Goal: Information Seeking & Learning: Learn about a topic

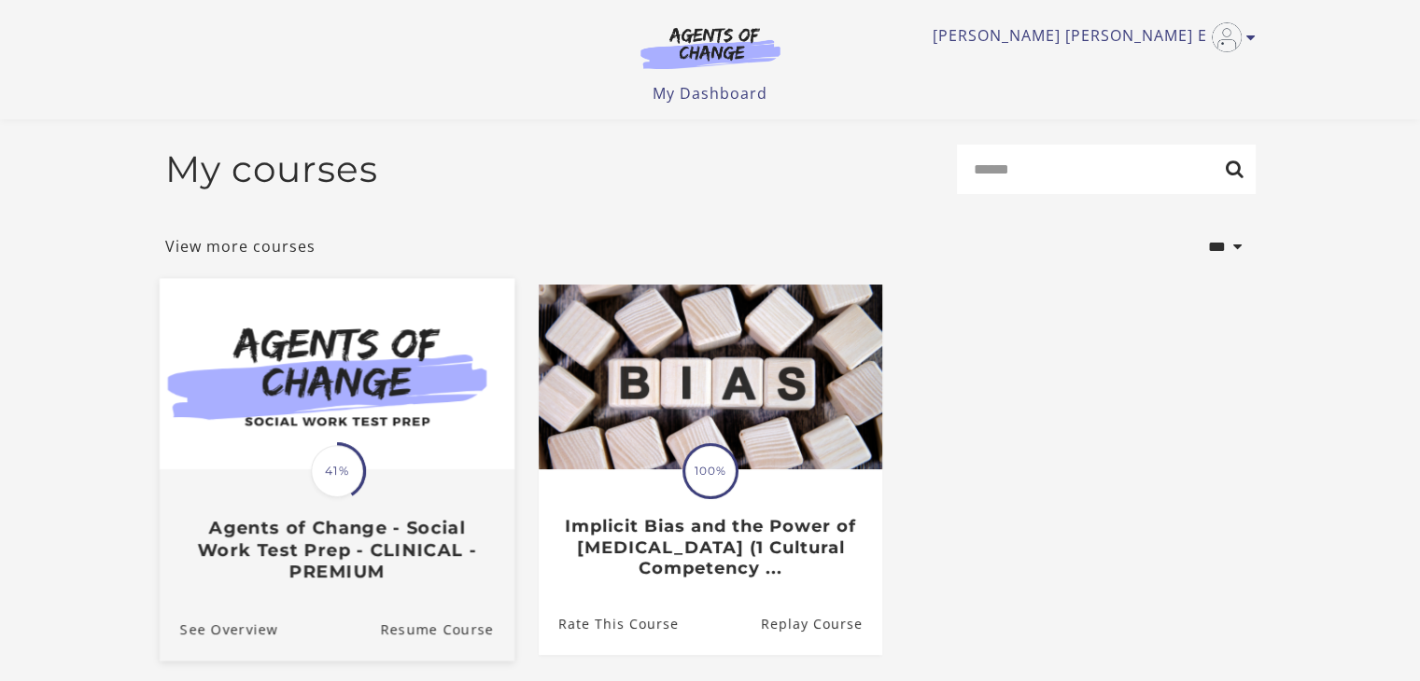
scroll to position [173, 0]
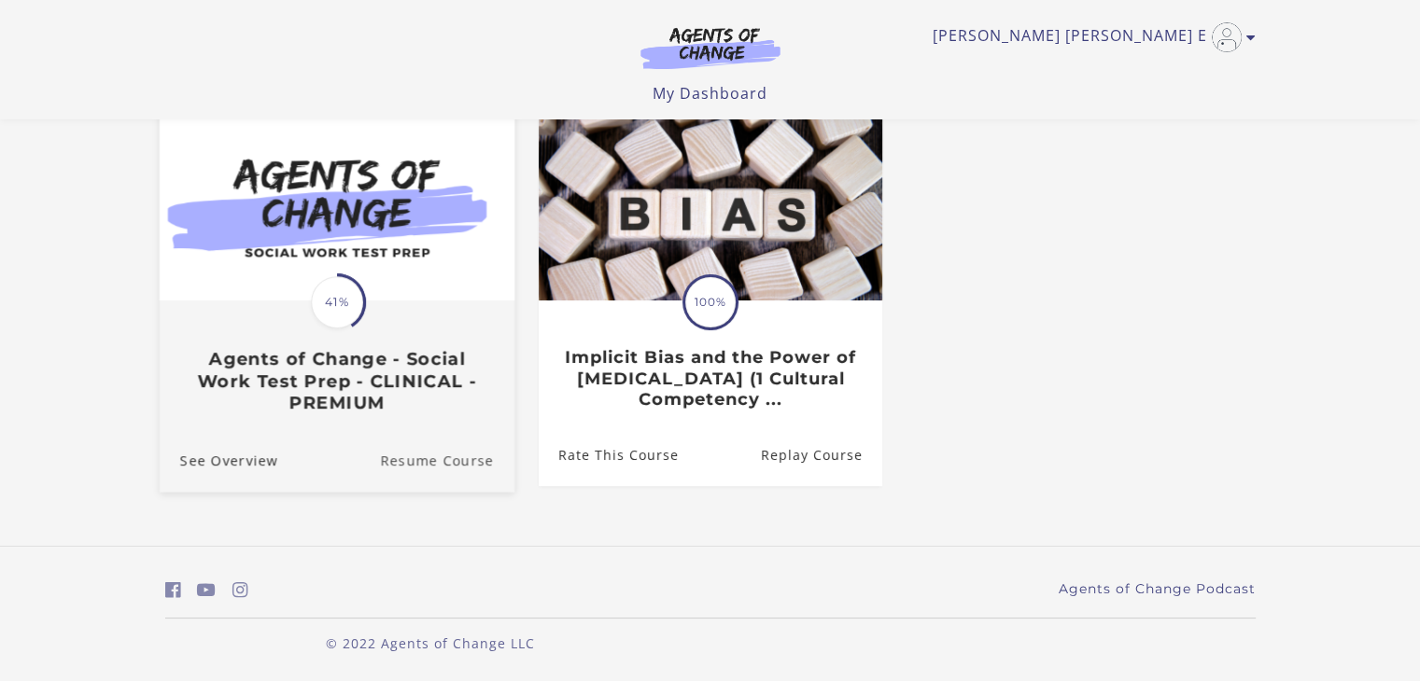
click at [454, 454] on link "Resume Course" at bounding box center [447, 460] width 134 height 63
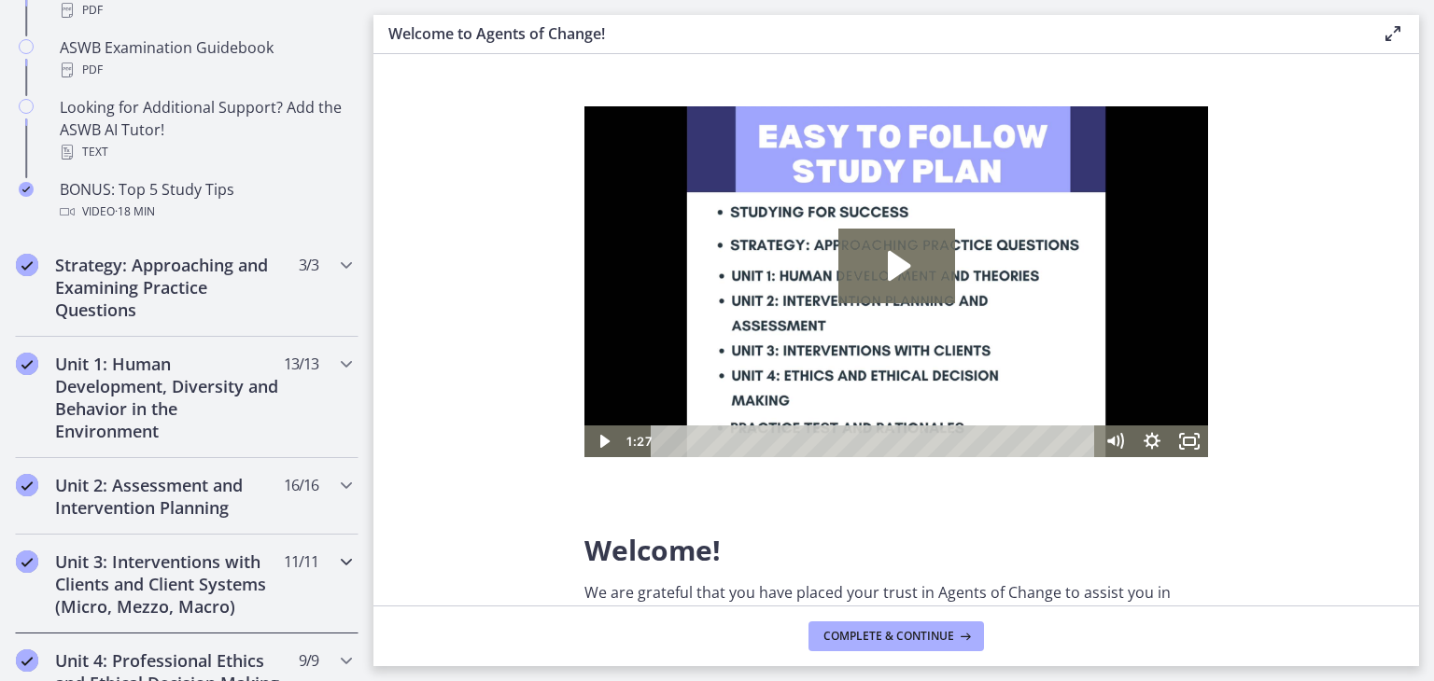
scroll to position [1307, 0]
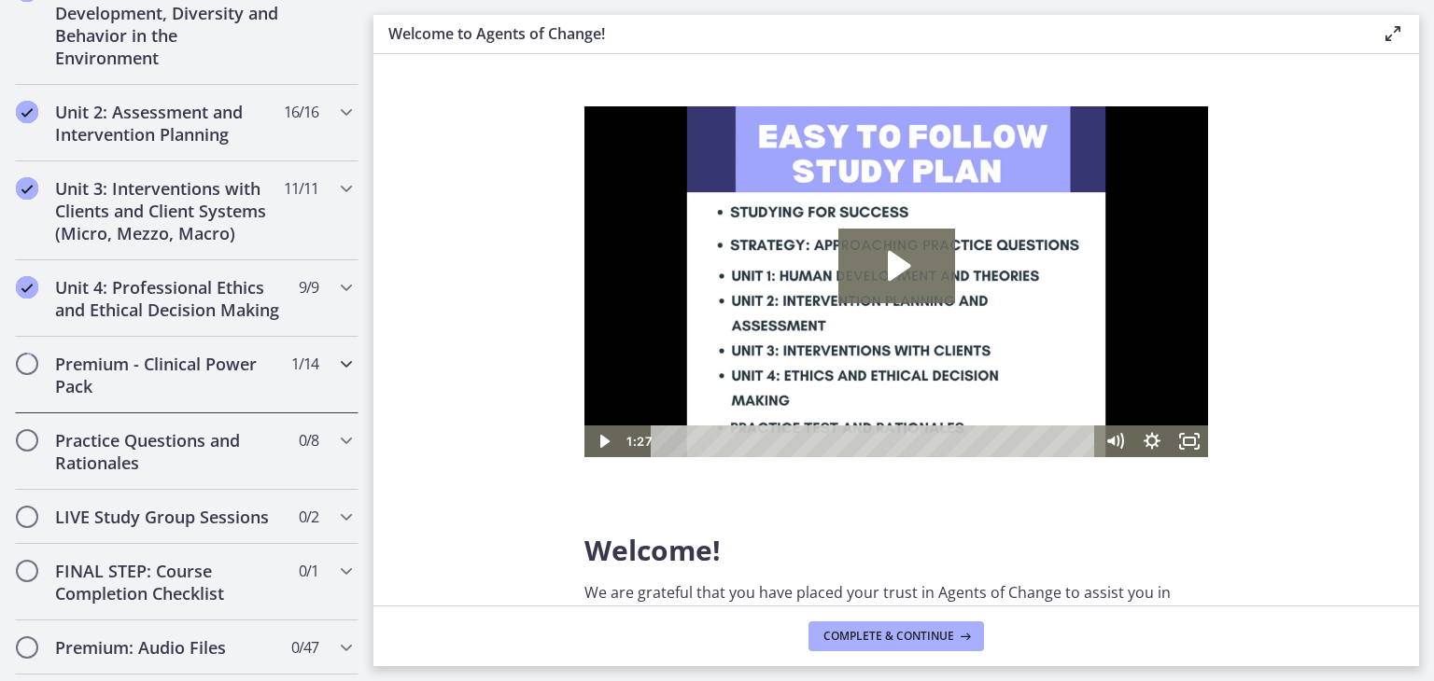
click at [335, 375] on icon "Chapters" at bounding box center [346, 364] width 22 height 22
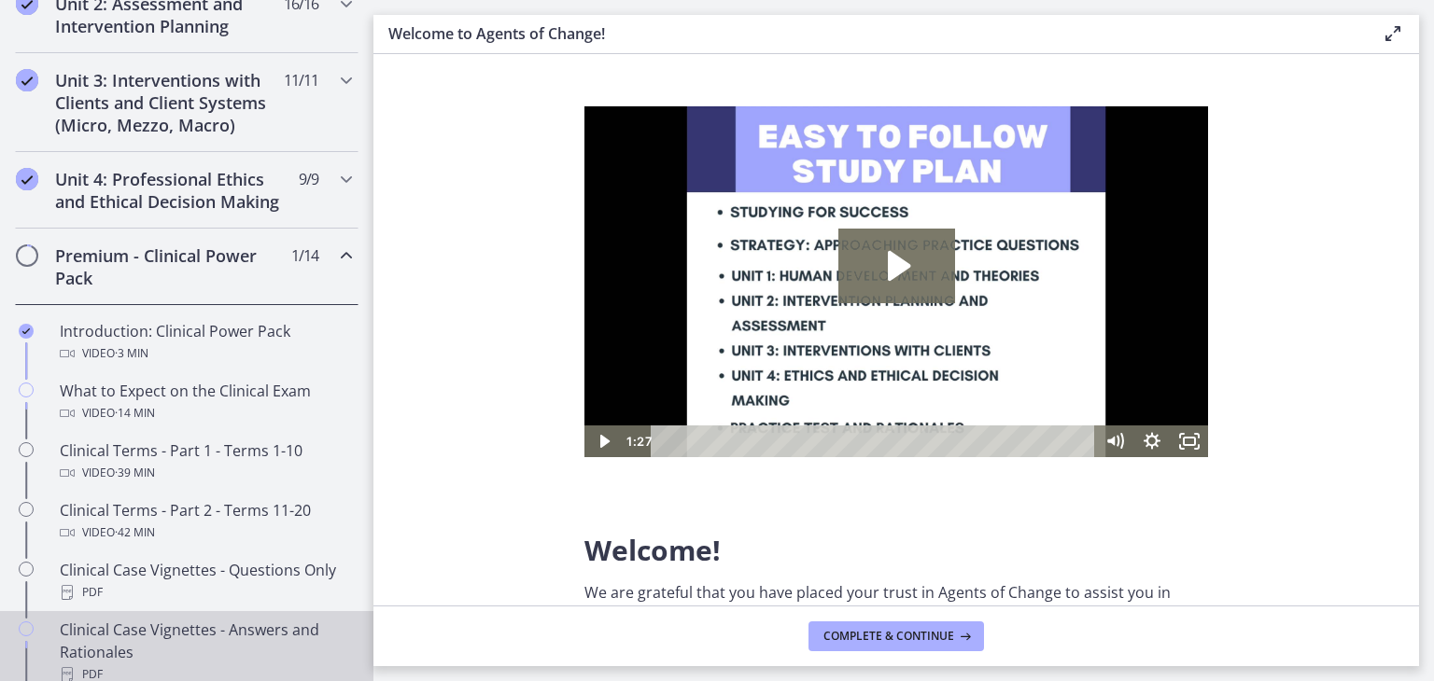
scroll to position [848, 0]
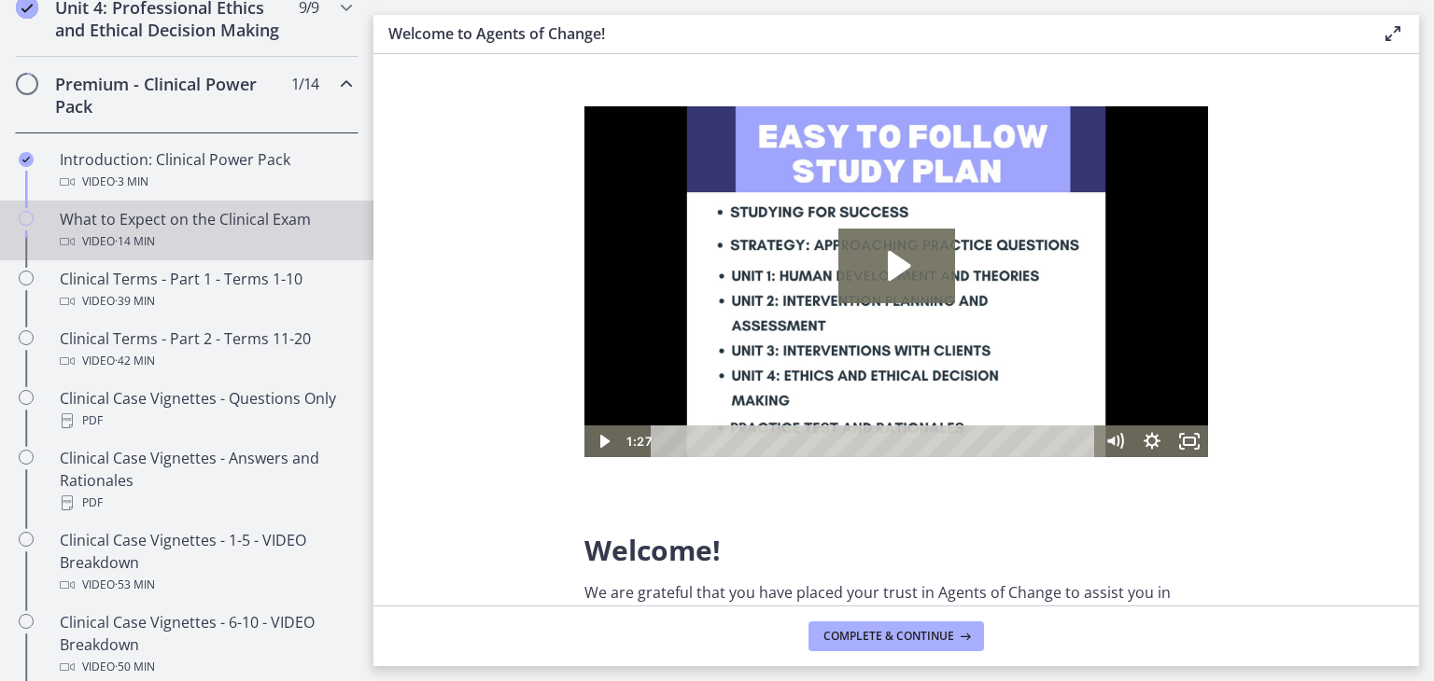
click at [261, 238] on div "What to Expect on the Clinical Exam Video · 14 min" at bounding box center [205, 230] width 291 height 45
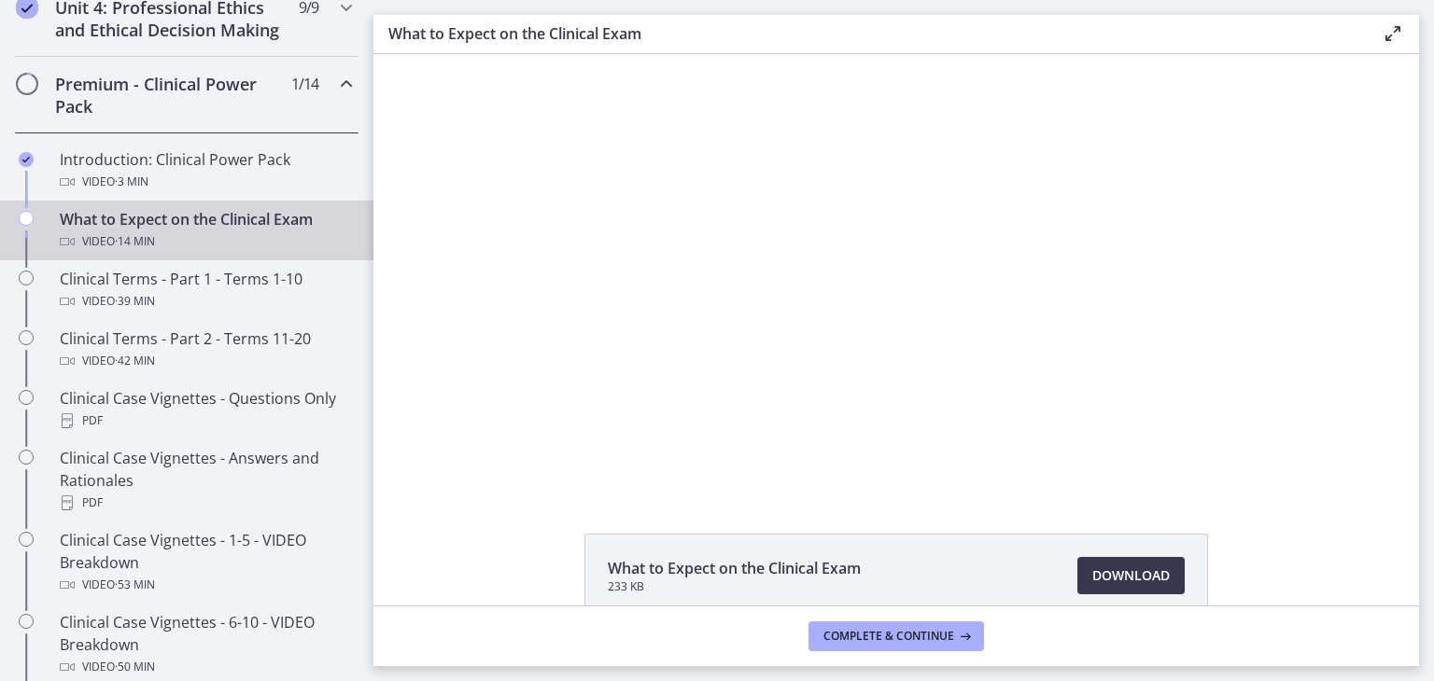
click at [1384, 77] on div "Click for sound @keyframes VOLUME_SMALL_WAVE_FLASH { 0% { opacity: 0; } 33% { o…" at bounding box center [895, 272] width 1045 height 437
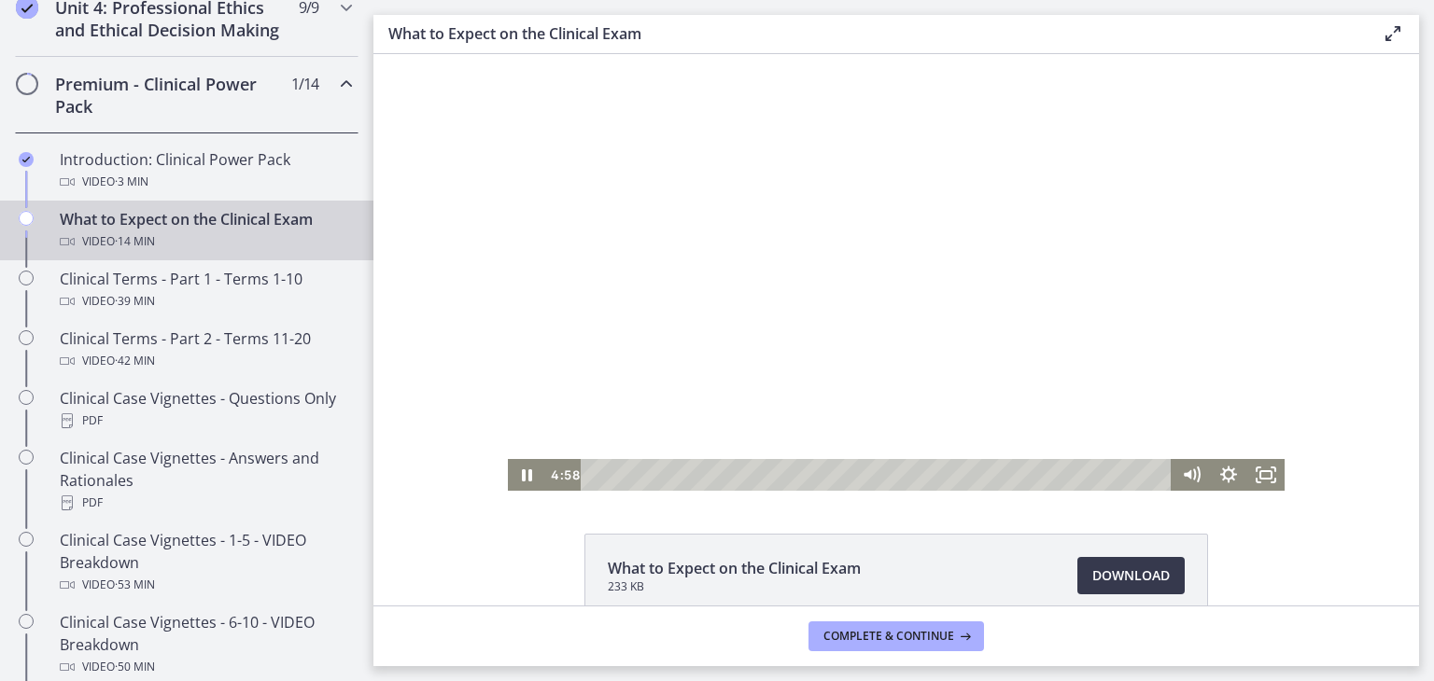
click at [799, 374] on div at bounding box center [896, 272] width 777 height 437
click at [924, 383] on div at bounding box center [896, 272] width 777 height 437
click at [1366, 107] on div "Click for sound @keyframes VOLUME_SMALL_WAVE_FLASH { 0% { opacity: 0; } 33% { o…" at bounding box center [895, 272] width 1045 height 437
click at [1175, 299] on div at bounding box center [896, 272] width 777 height 437
click at [1057, 312] on div at bounding box center [896, 272] width 777 height 437
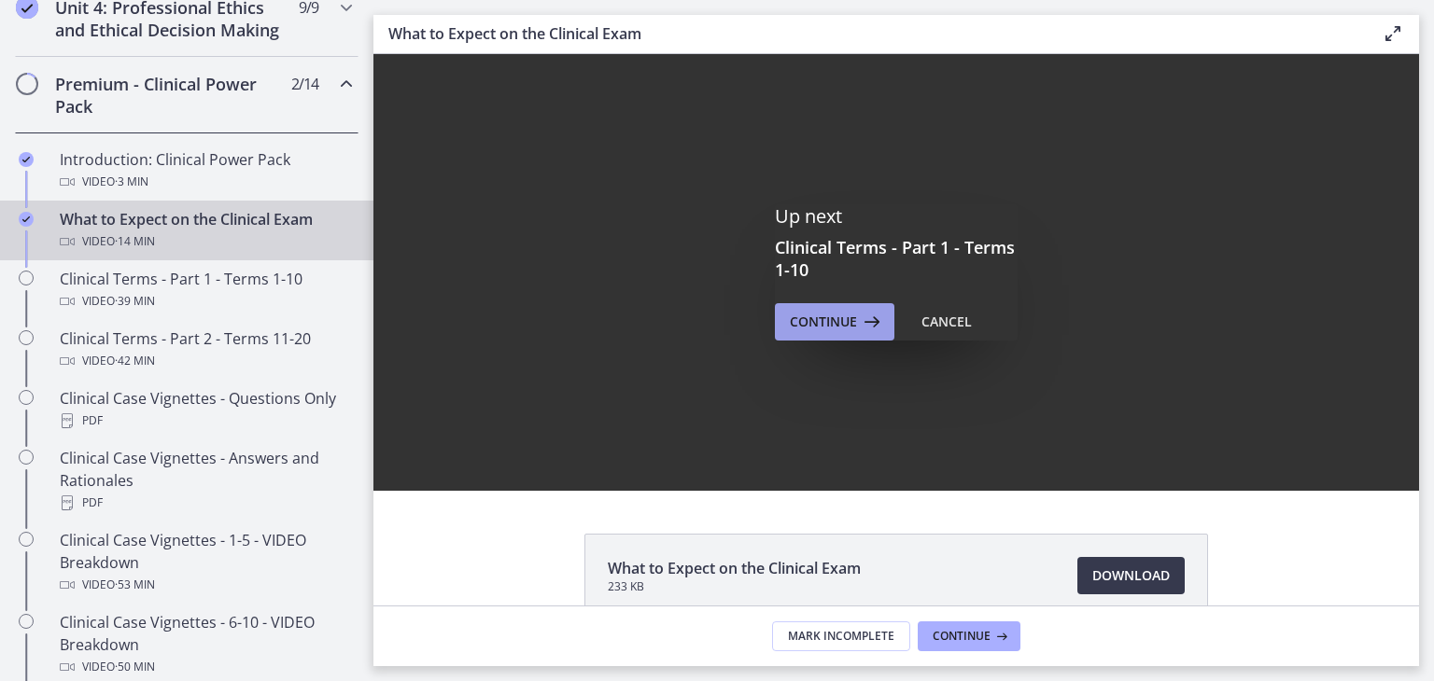
click at [842, 321] on span "Continue" at bounding box center [823, 322] width 67 height 22
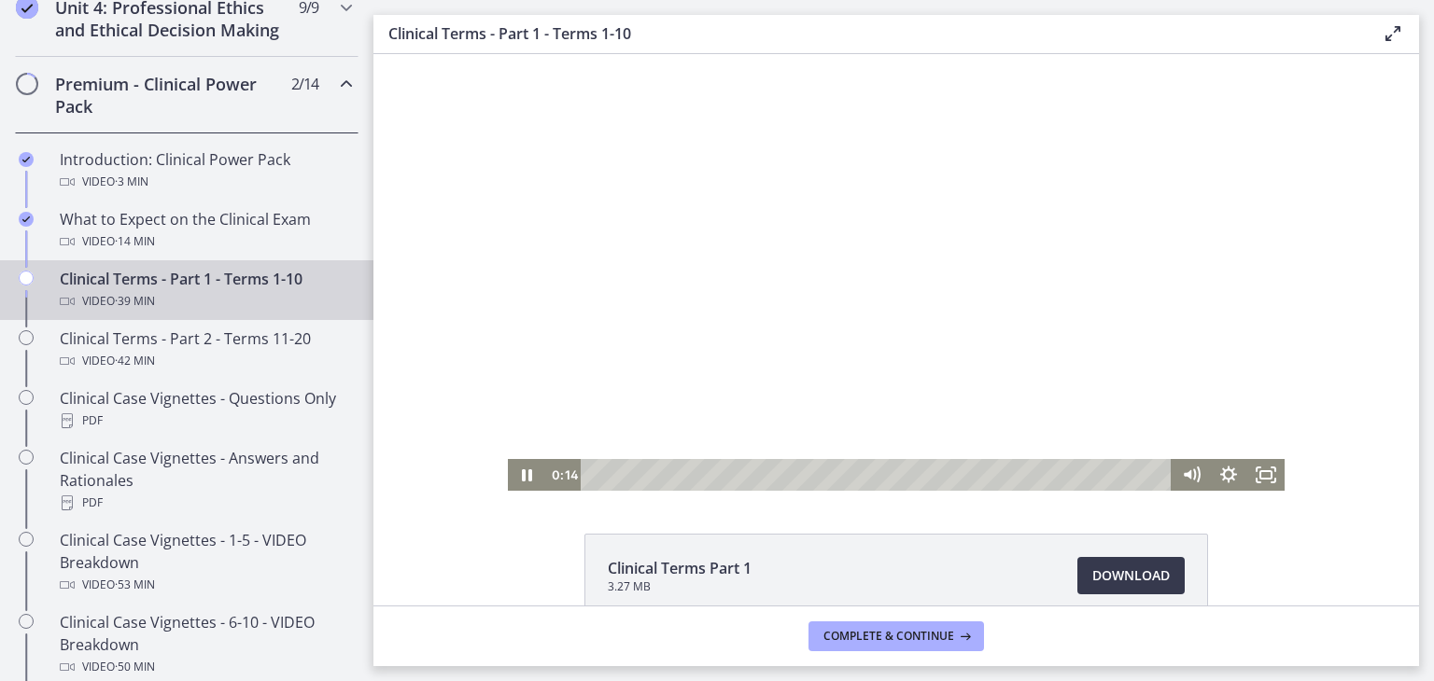
click at [1008, 338] on div at bounding box center [896, 272] width 777 height 437
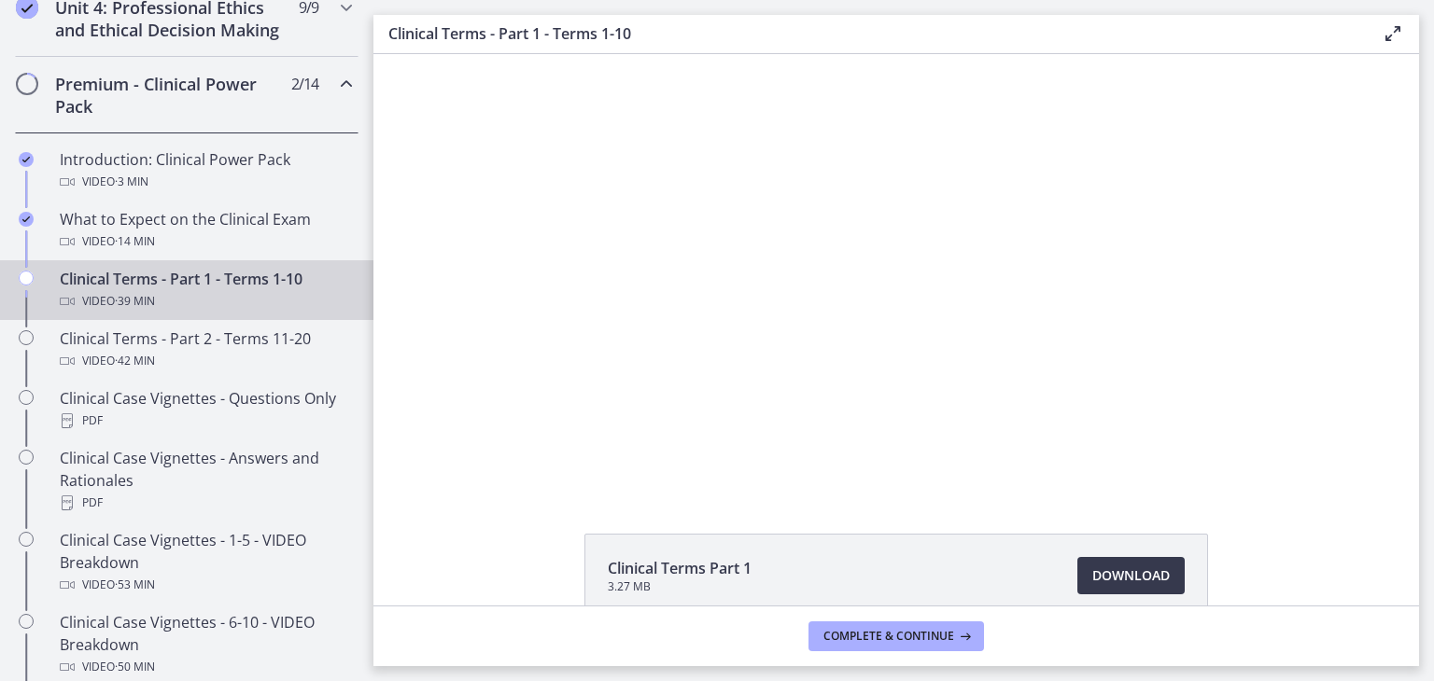
click at [1008, 338] on div at bounding box center [896, 272] width 777 height 437
